Goal: Transaction & Acquisition: Purchase product/service

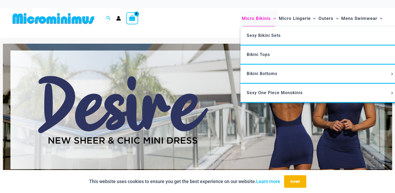
click at [261, 18] on span "Micro Bikinis" at bounding box center [256, 18] width 29 height 13
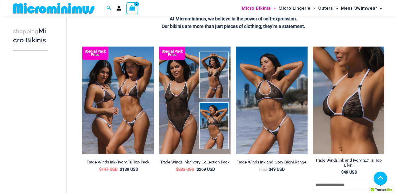
scroll to position [131, 0]
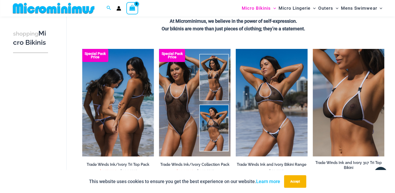
click at [123, 105] on img at bounding box center [118, 102] width 72 height 107
click at [109, 95] on img at bounding box center [118, 102] width 72 height 107
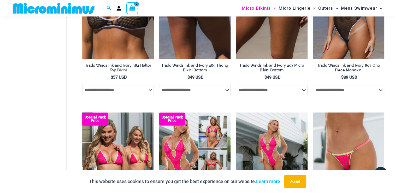
scroll to position [392, 0]
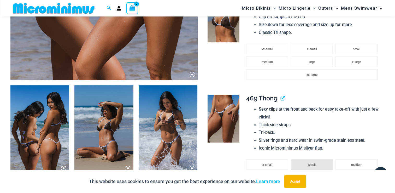
scroll to position [257, 0]
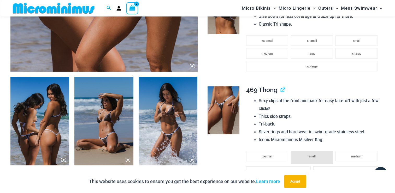
click at [36, 115] on img at bounding box center [39, 121] width 59 height 88
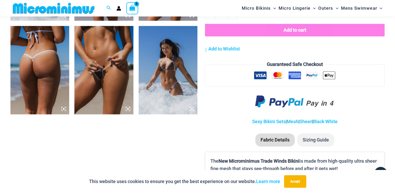
scroll to position [605, 0]
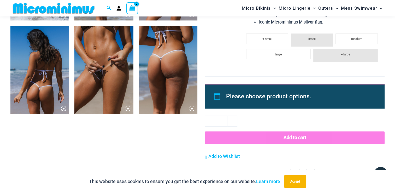
scroll to position [691, 0]
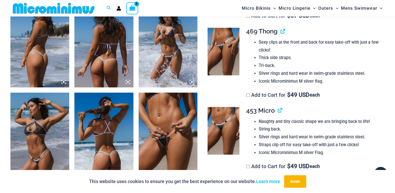
scroll to position [344, 0]
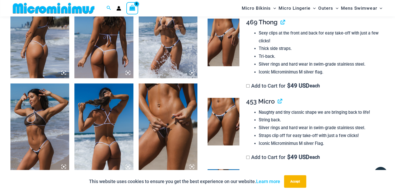
drag, startPoint x: 174, startPoint y: 111, endPoint x: 199, endPoint y: 77, distance: 42.6
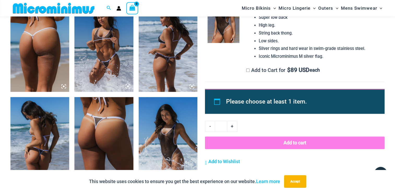
scroll to position [517, 0]
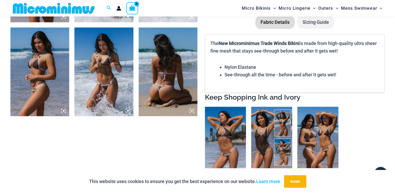
scroll to position [430, 0]
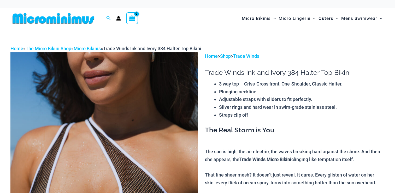
scroll to position [43, 0]
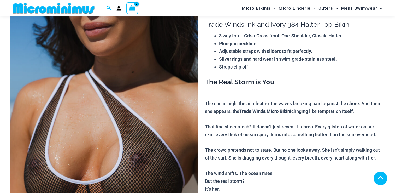
drag, startPoint x: 59, startPoint y: 110, endPoint x: 99, endPoint y: 101, distance: 41.4
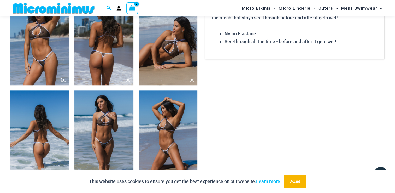
scroll to position [474, 0]
